Goal: Task Accomplishment & Management: Use online tool/utility

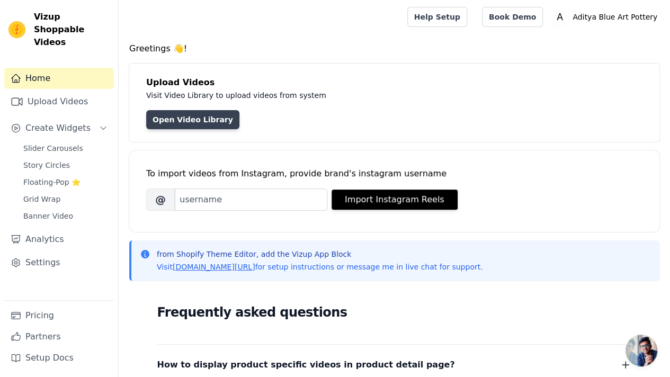
click at [184, 113] on link "Open Video Library" at bounding box center [192, 119] width 93 height 19
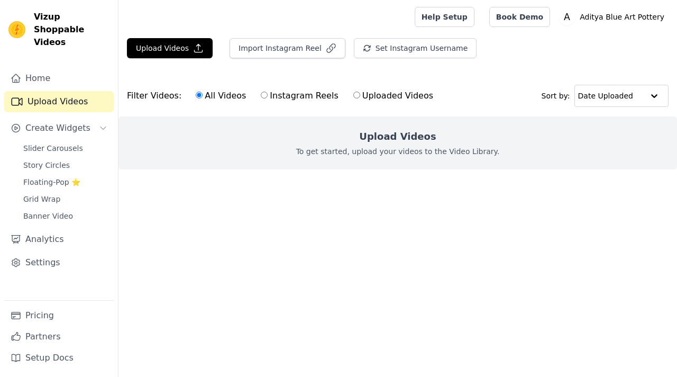
click at [260, 91] on label "Instagram Reels" at bounding box center [299, 96] width 78 height 14
click at [261, 92] on input "Instagram Reels" at bounding box center [264, 95] width 7 height 7
radio input "true"
click at [353, 89] on label "Uploaded Videos" at bounding box center [393, 96] width 81 height 14
click at [354, 92] on input "Uploaded Videos" at bounding box center [357, 95] width 7 height 7
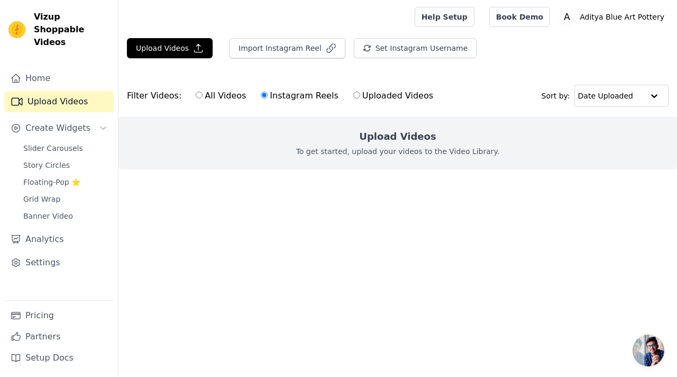
radio input "true"
click at [139, 43] on button "Upload Videos" at bounding box center [170, 48] width 86 height 20
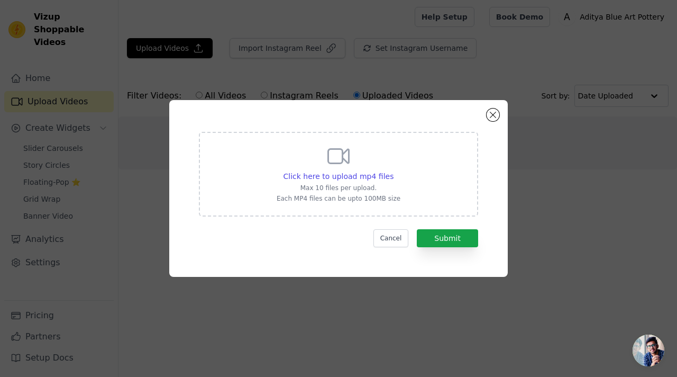
click at [341, 200] on p "Each MP4 files can be upto 100MB size" at bounding box center [339, 198] width 124 height 8
click at [349, 170] on div "Click here to upload mp4 files Max 10 files per upload. Each MP4 files can be u…" at bounding box center [339, 172] width 124 height 59
click at [393, 170] on input "Click here to upload mp4 files Max 10 files per upload. Each MP4 files can be u…" at bounding box center [393, 170] width 1 height 1
click at [399, 231] on button "Cancel" at bounding box center [391, 238] width 35 height 18
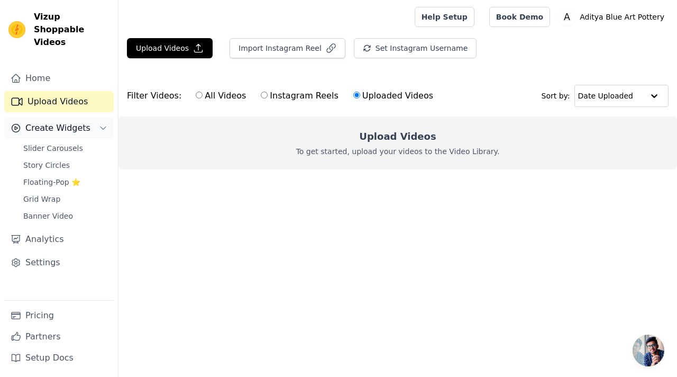
click at [83, 118] on button "Create Widgets" at bounding box center [59, 128] width 110 height 21
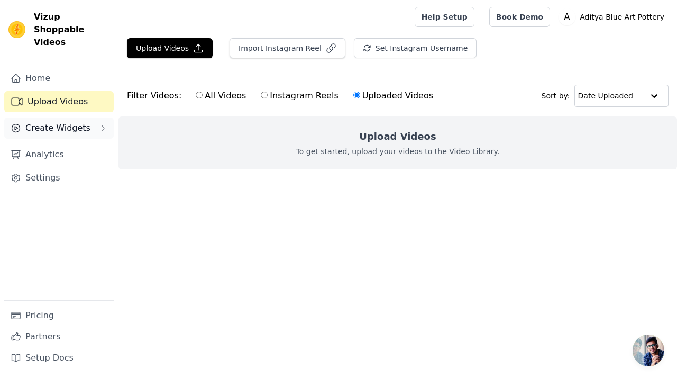
click at [82, 118] on button "Create Widgets" at bounding box center [59, 128] width 110 height 21
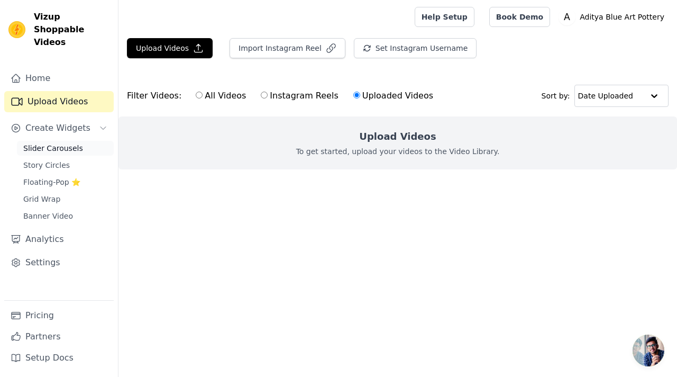
click at [60, 143] on span "Slider Carousels" at bounding box center [53, 148] width 60 height 11
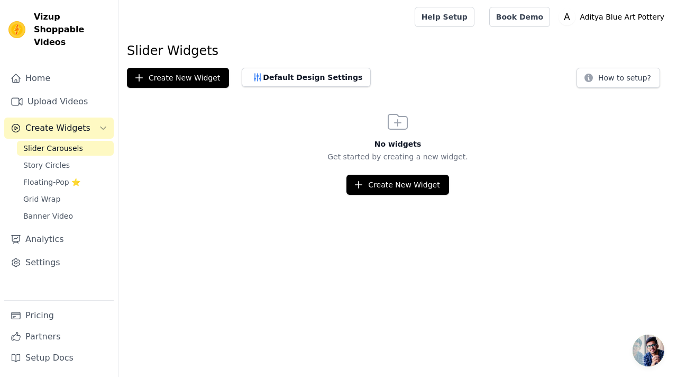
click at [75, 122] on span "Create Widgets" at bounding box center [57, 128] width 65 height 13
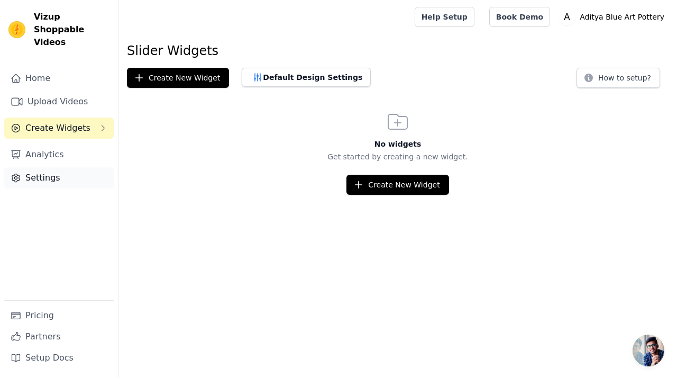
click at [45, 167] on link "Settings" at bounding box center [59, 177] width 110 height 21
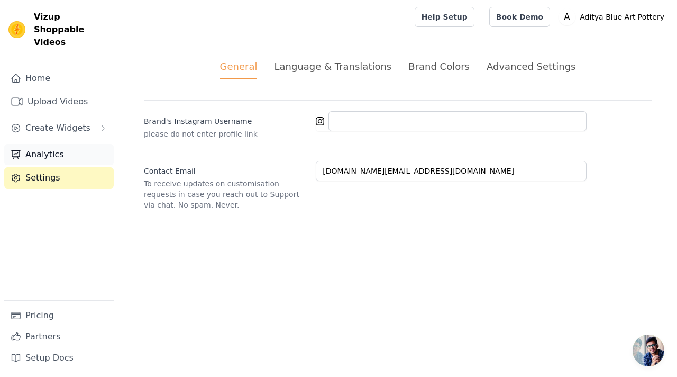
click at [61, 144] on link "Analytics" at bounding box center [59, 154] width 110 height 21
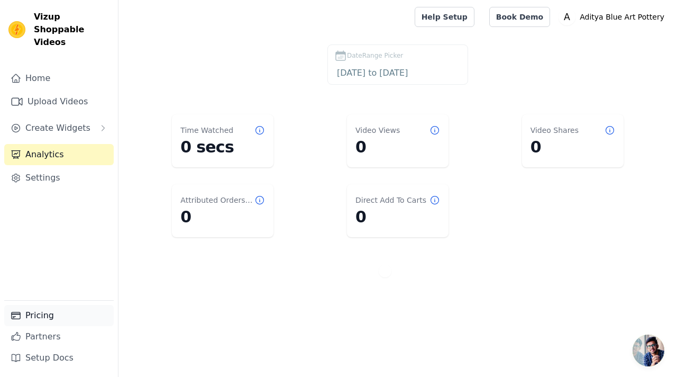
click at [33, 310] on link "Pricing" at bounding box center [59, 315] width 110 height 21
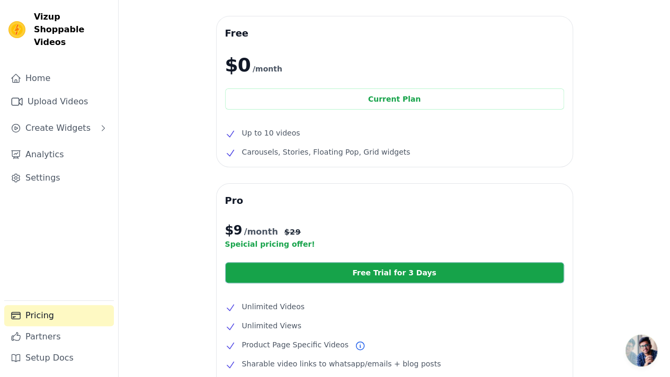
scroll to position [30, 0]
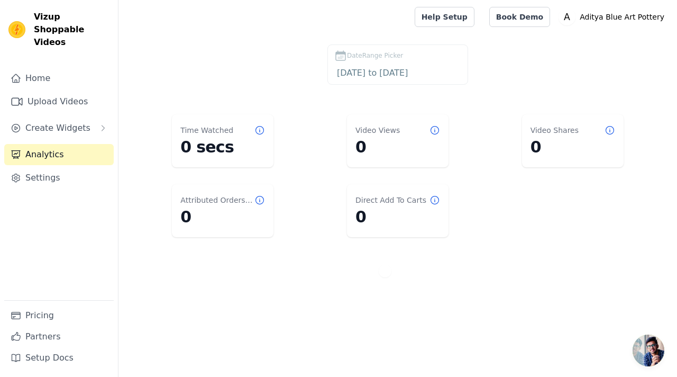
click at [14, 2] on div "Vizup Shoppable Videos Home Upload Videos Create Widgets Analytics Settings Pri…" at bounding box center [59, 188] width 119 height 377
